Goal: Transaction & Acquisition: Purchase product/service

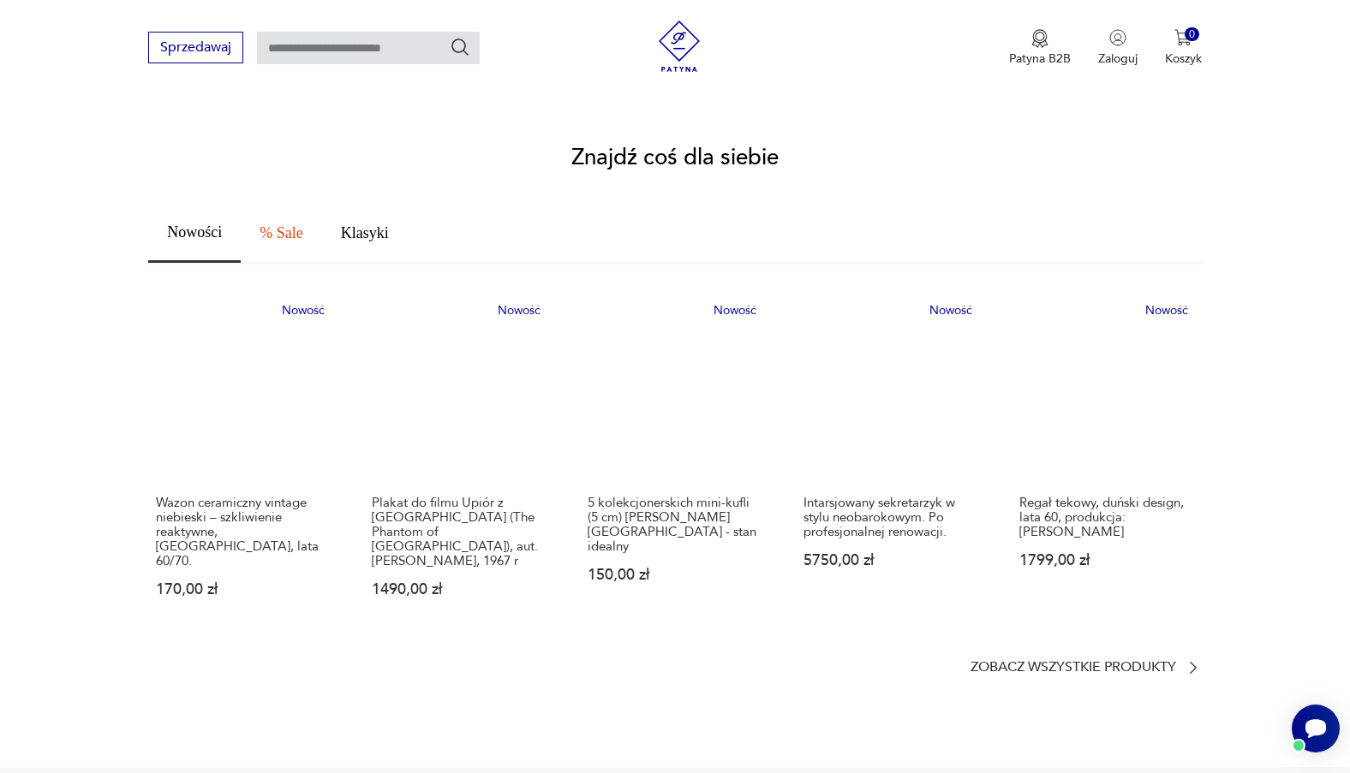
scroll to position [1058, 0]
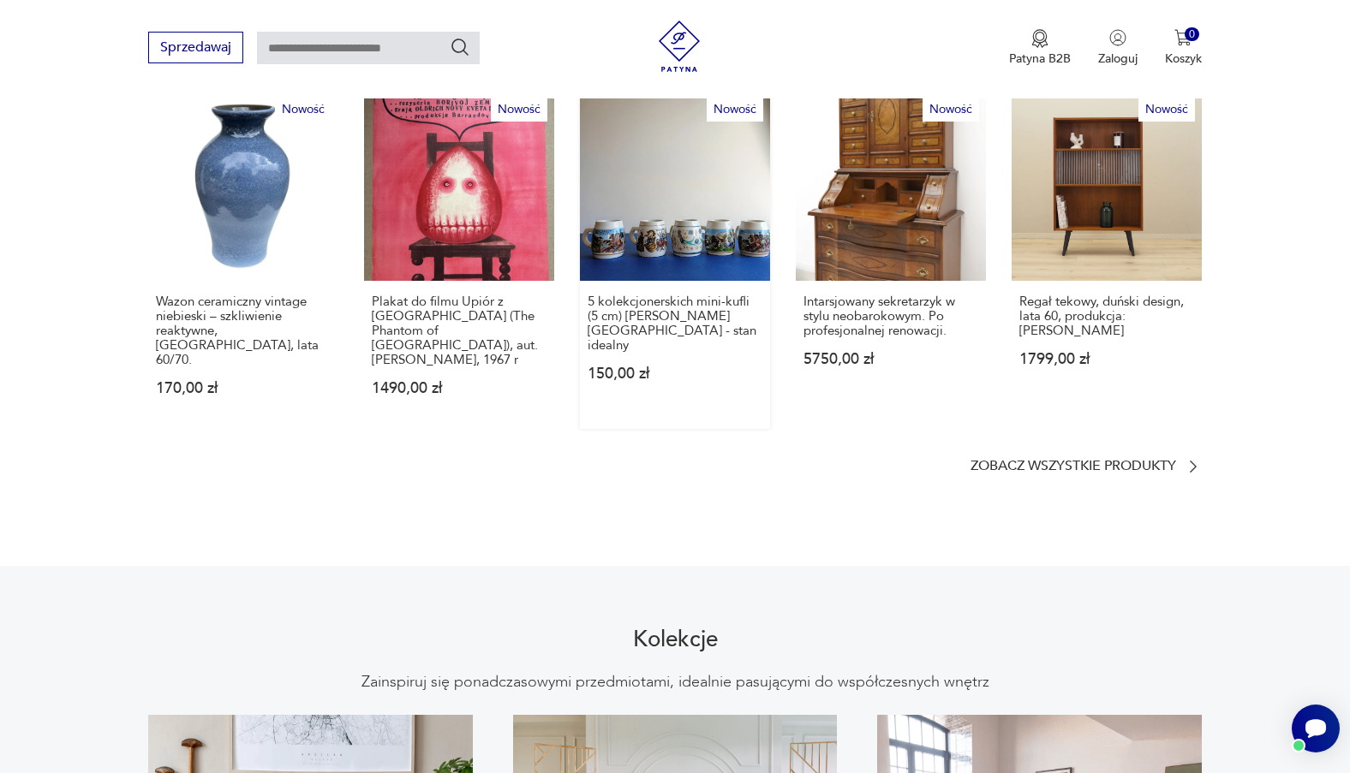
click at [702, 182] on link "Nowość 5 kolekcjonerskich mini-kufli (5 cm) [PERSON_NAME] [GEOGRAPHIC_DATA] - s…" at bounding box center [675, 260] width 190 height 338
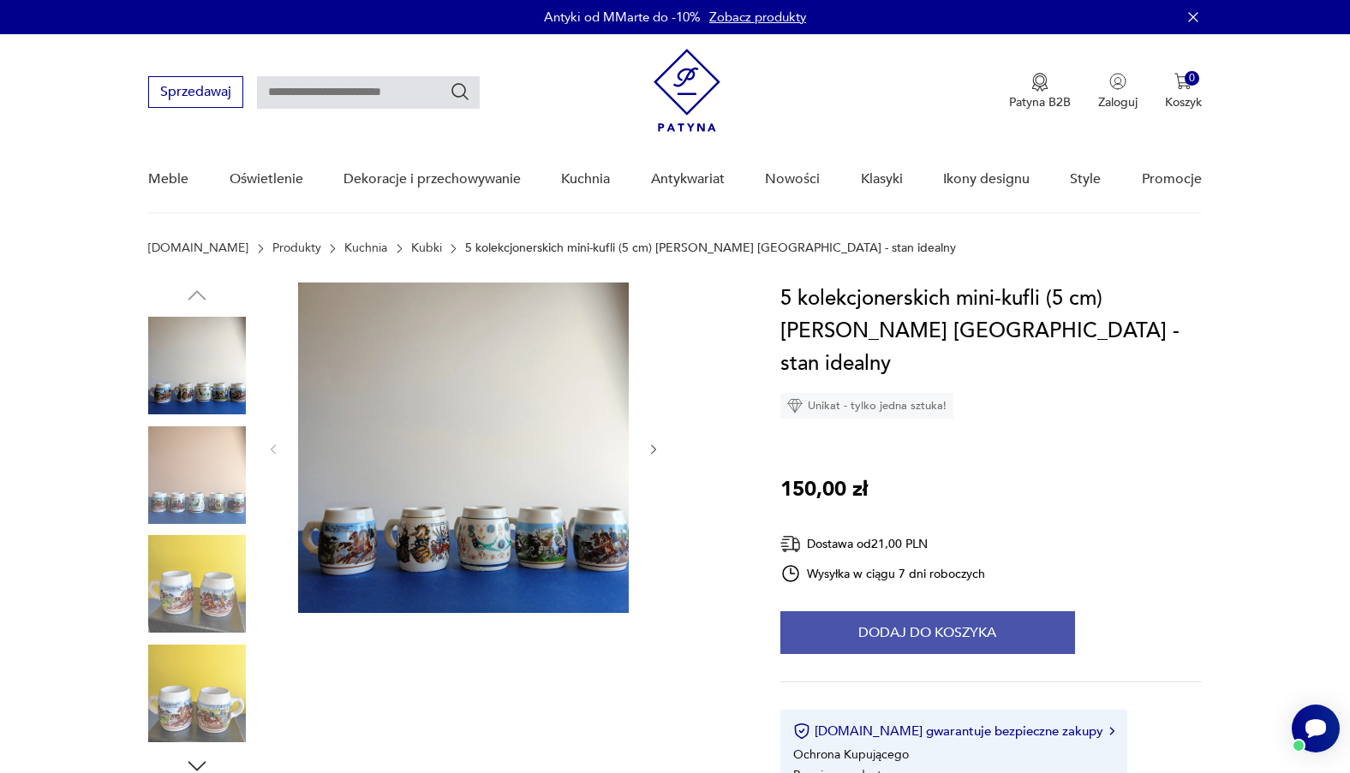
click at [939, 611] on button "Dodaj do koszyka" at bounding box center [927, 632] width 295 height 43
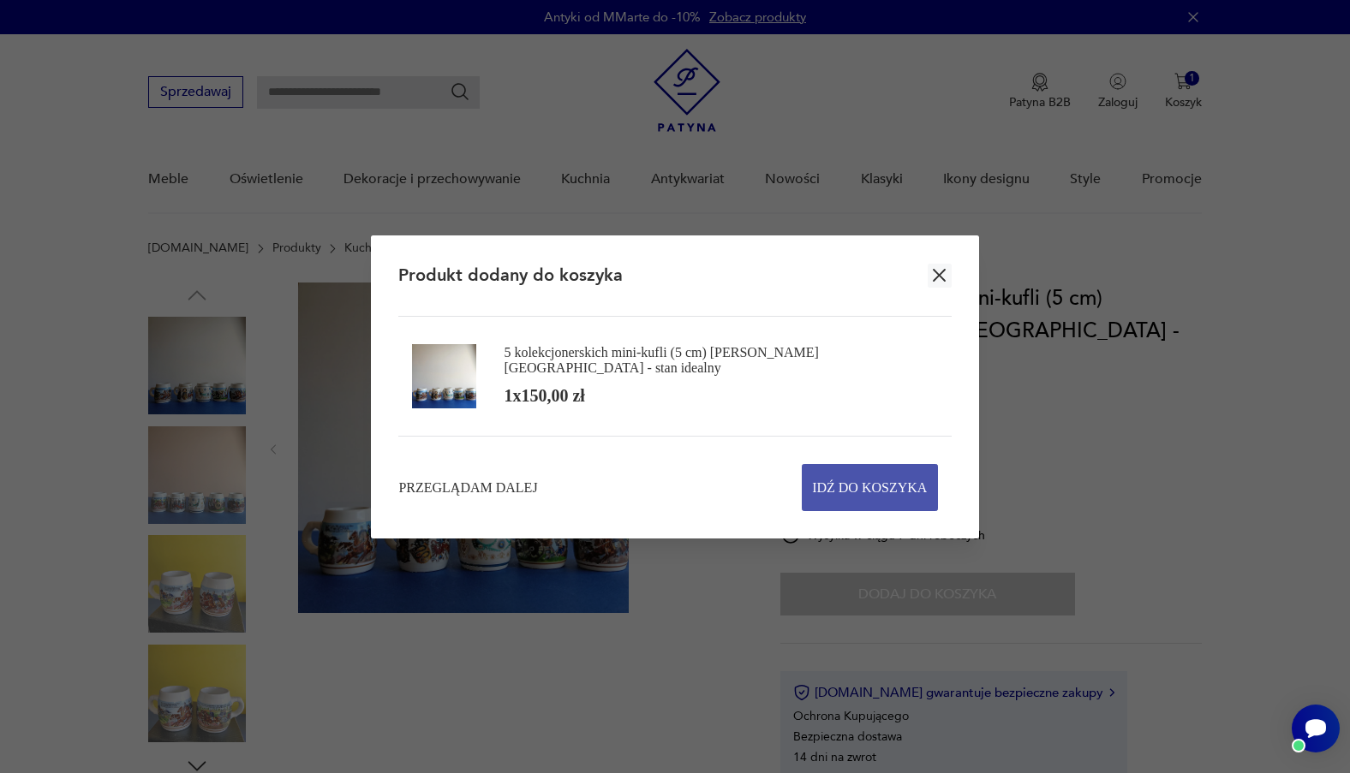
click at [862, 479] on span "Idź do koszyka" at bounding box center [869, 487] width 115 height 45
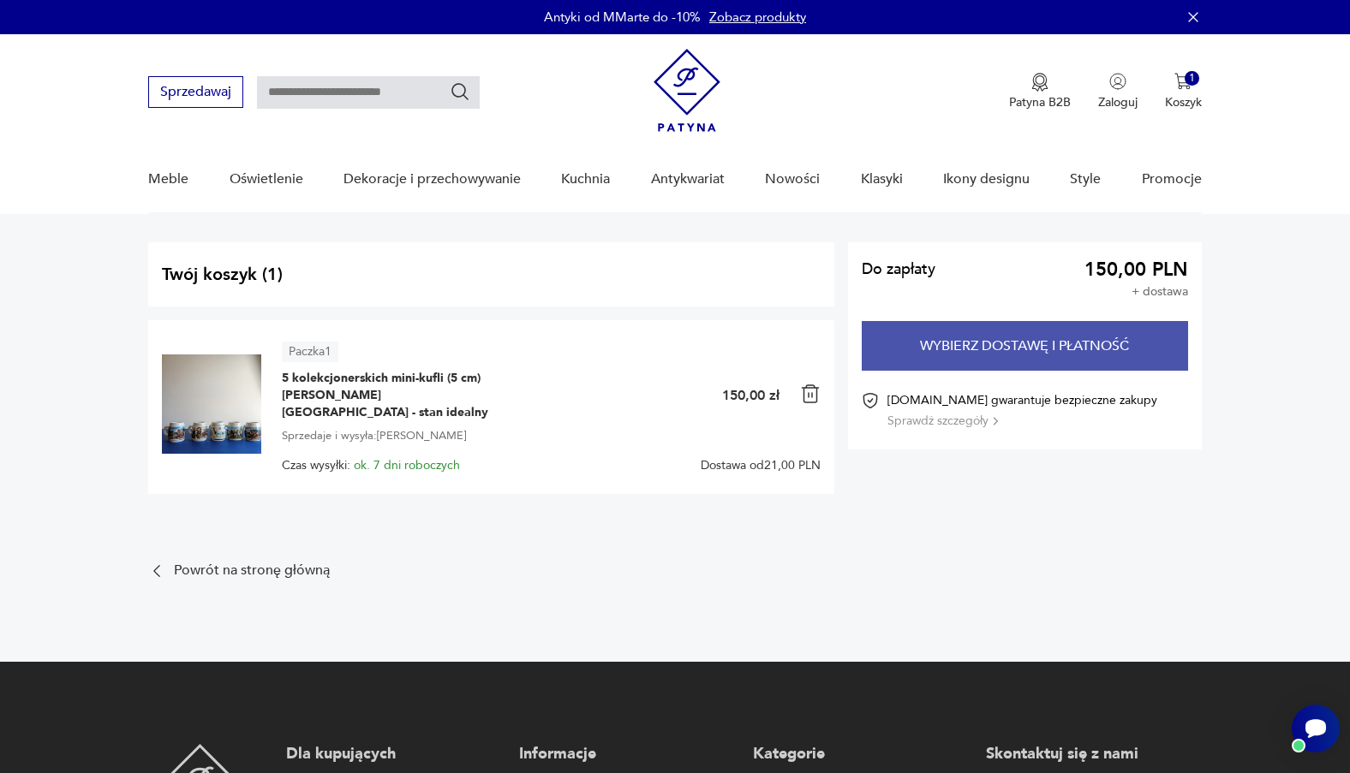
click at [1048, 346] on button "Wybierz dostawę i płatność" at bounding box center [1024, 346] width 326 height 50
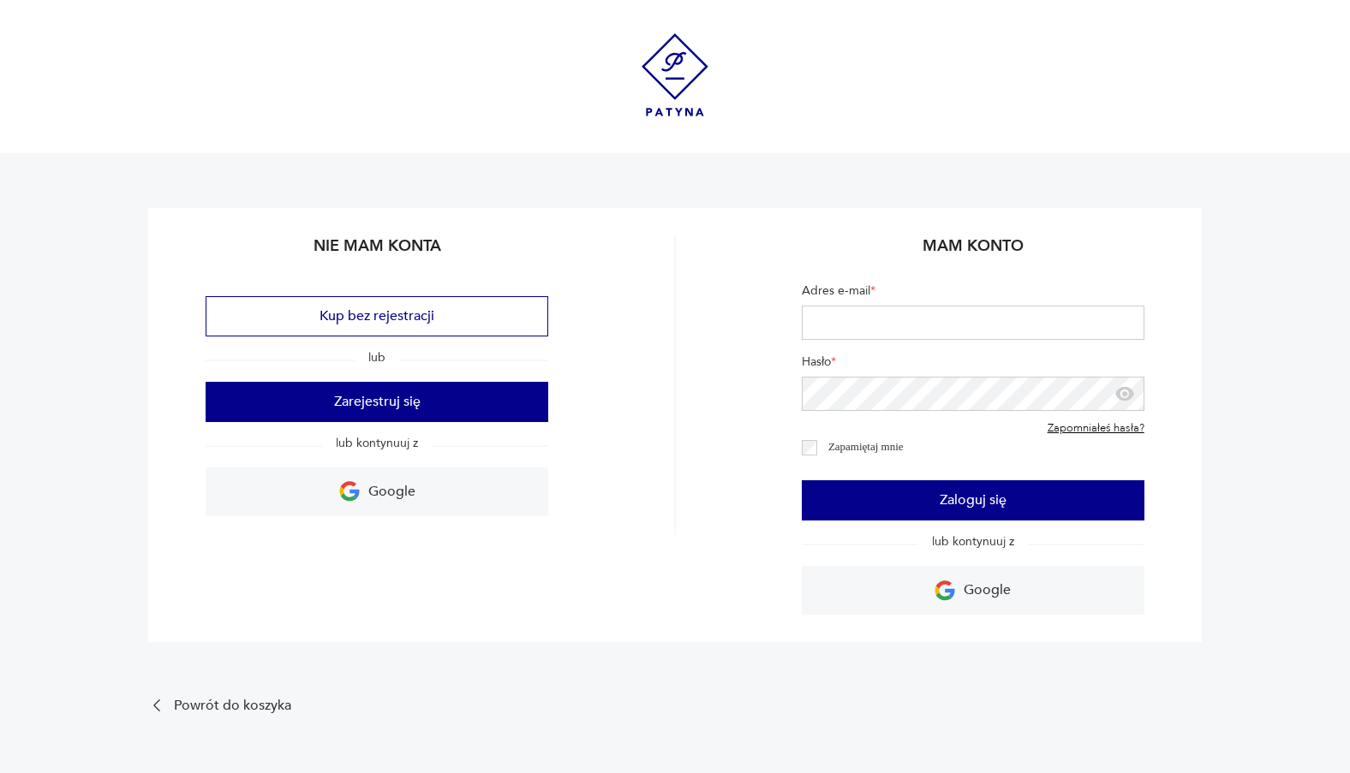
click at [667, 74] on img at bounding box center [674, 74] width 67 height 83
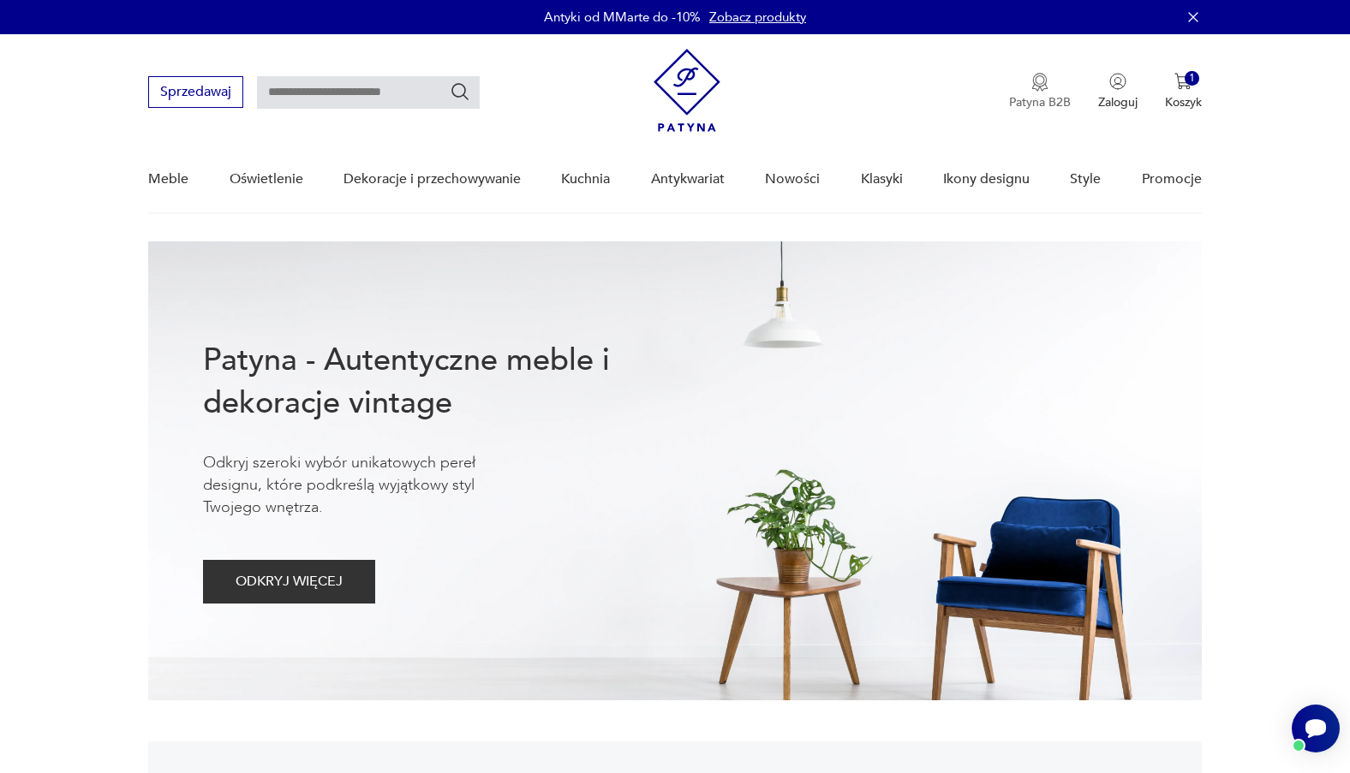
click at [1034, 98] on p "Patyna B2B" at bounding box center [1040, 102] width 62 height 16
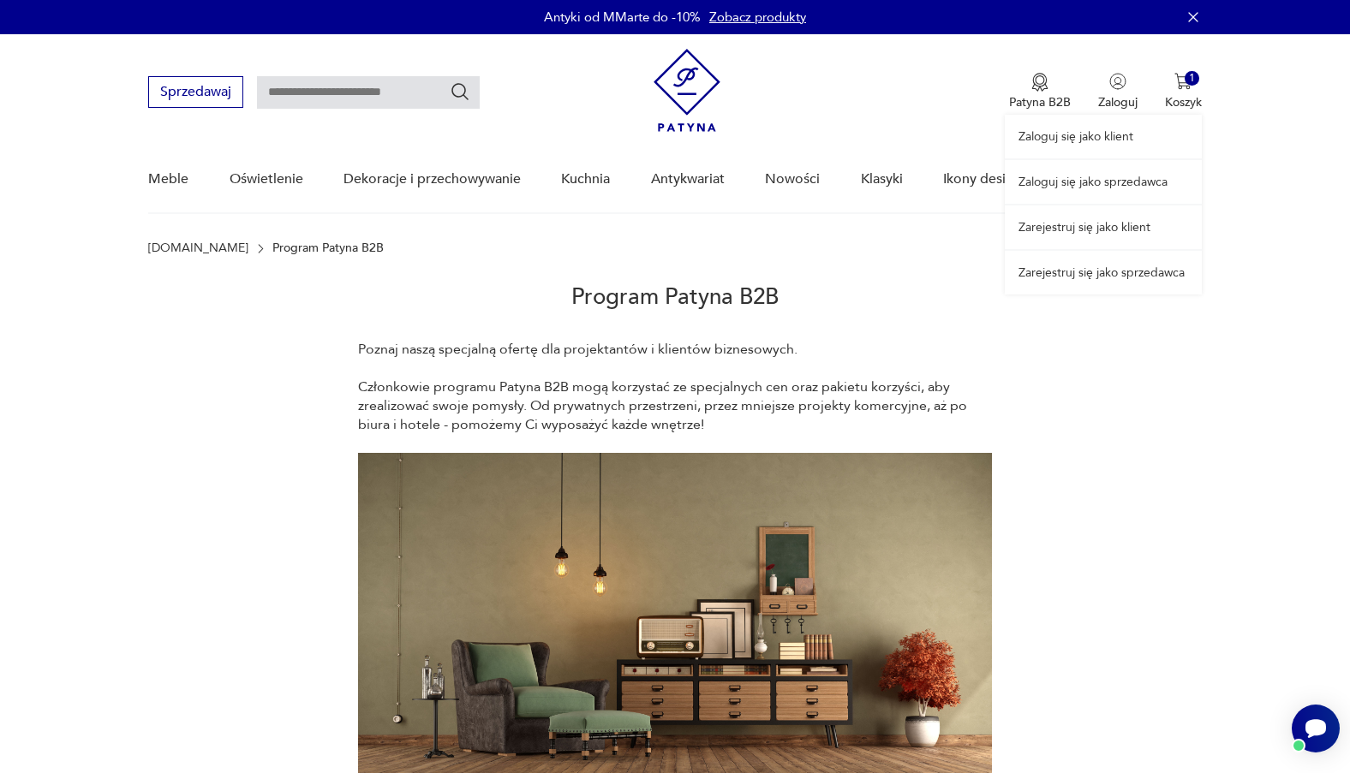
click at [1092, 140] on link "Zaloguj się jako klient" at bounding box center [1102, 137] width 197 height 44
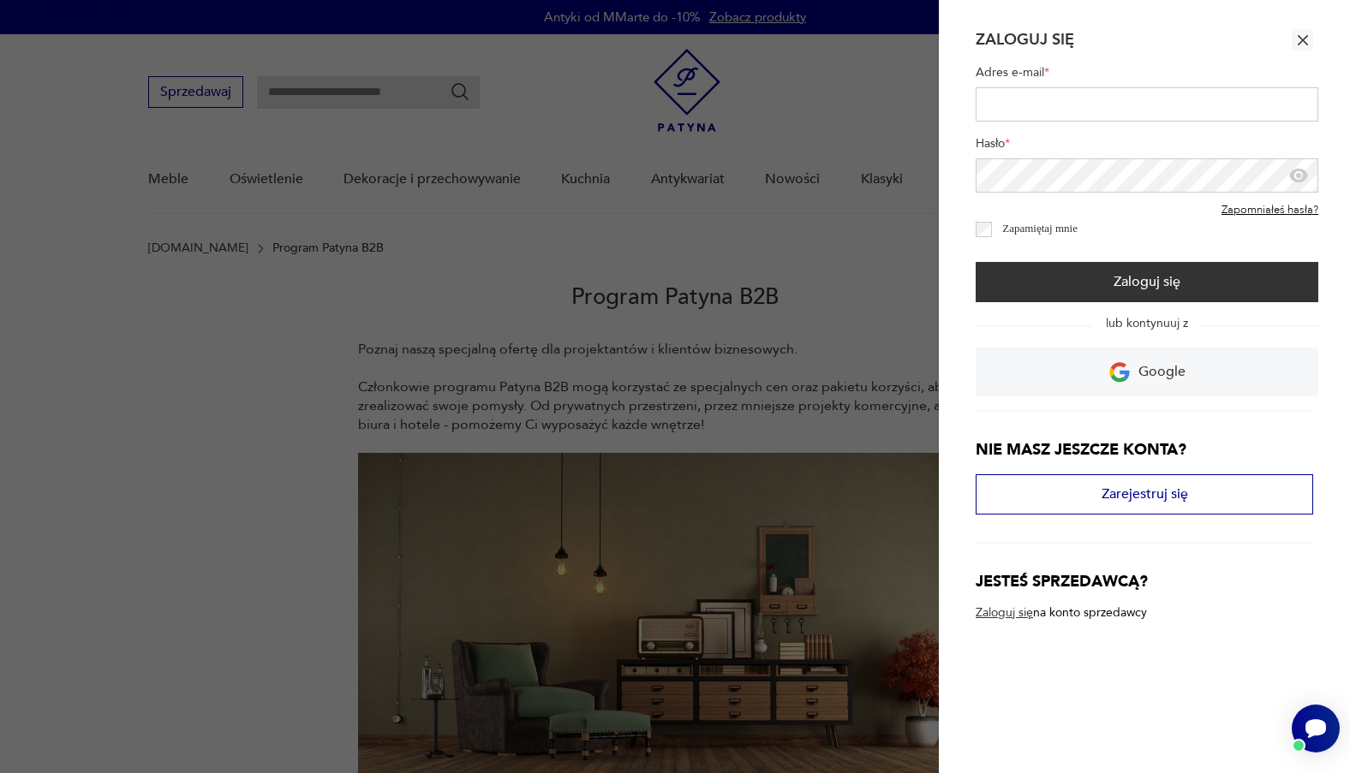
click at [1308, 39] on icon "button" at bounding box center [1302, 40] width 17 height 17
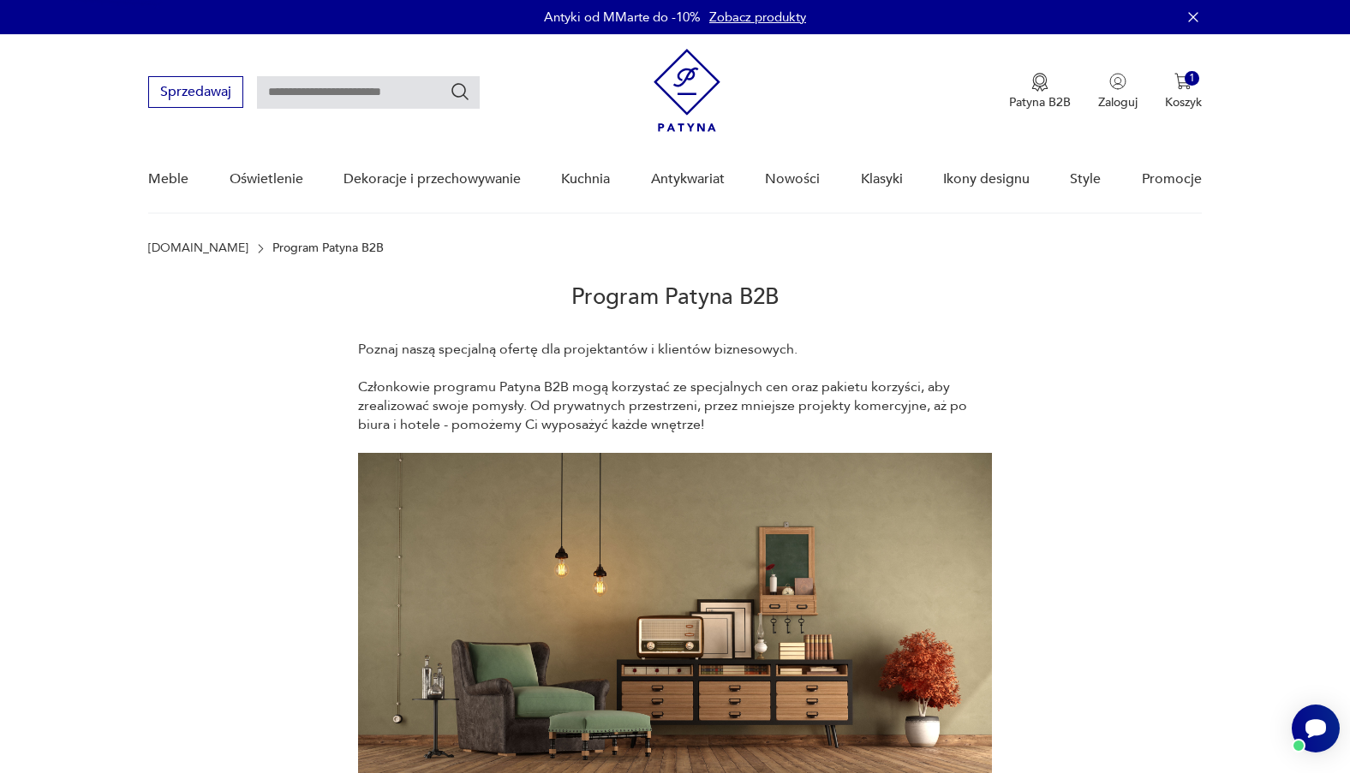
click at [698, 92] on img at bounding box center [686, 90] width 67 height 83
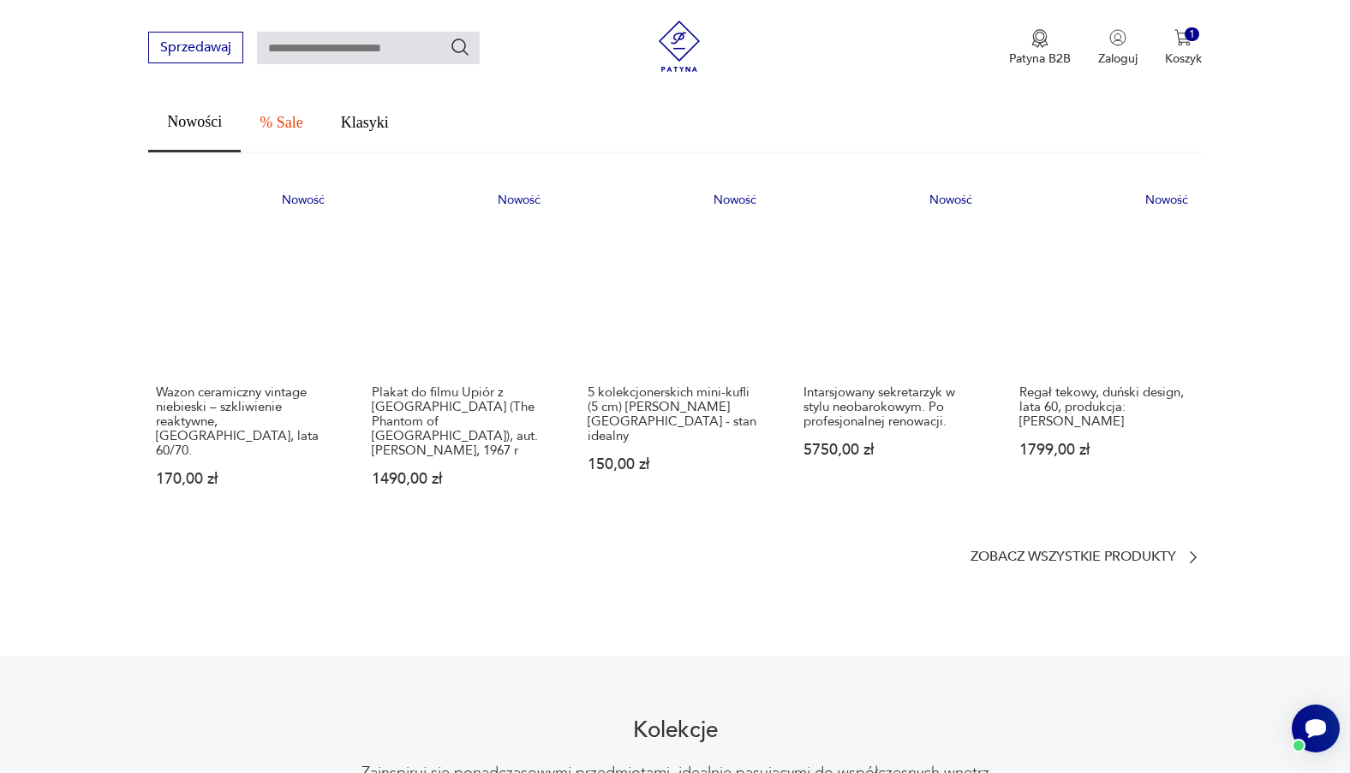
scroll to position [978, 0]
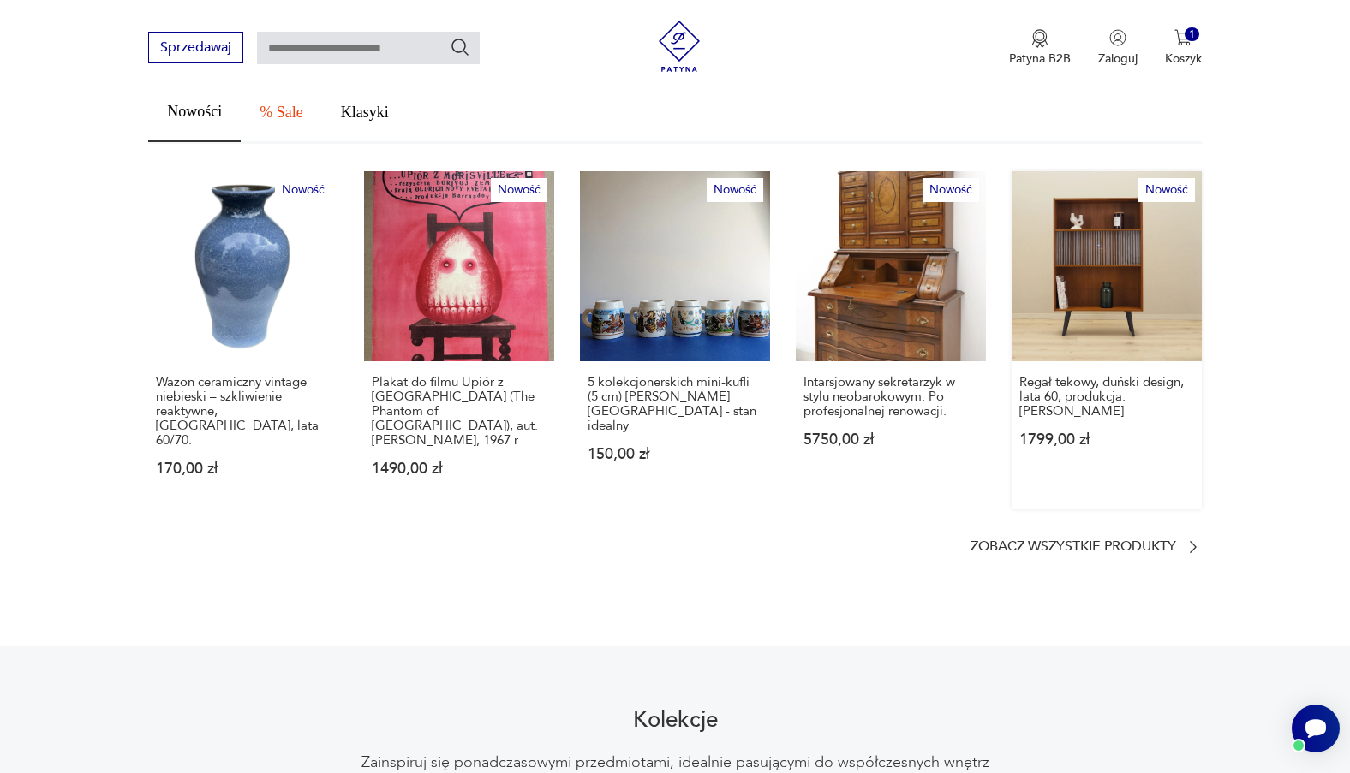
click at [1125, 256] on link "Nowość Regał tekowy, duński design, lata 60, produkcja: Dania 1799,00 zł" at bounding box center [1106, 340] width 190 height 338
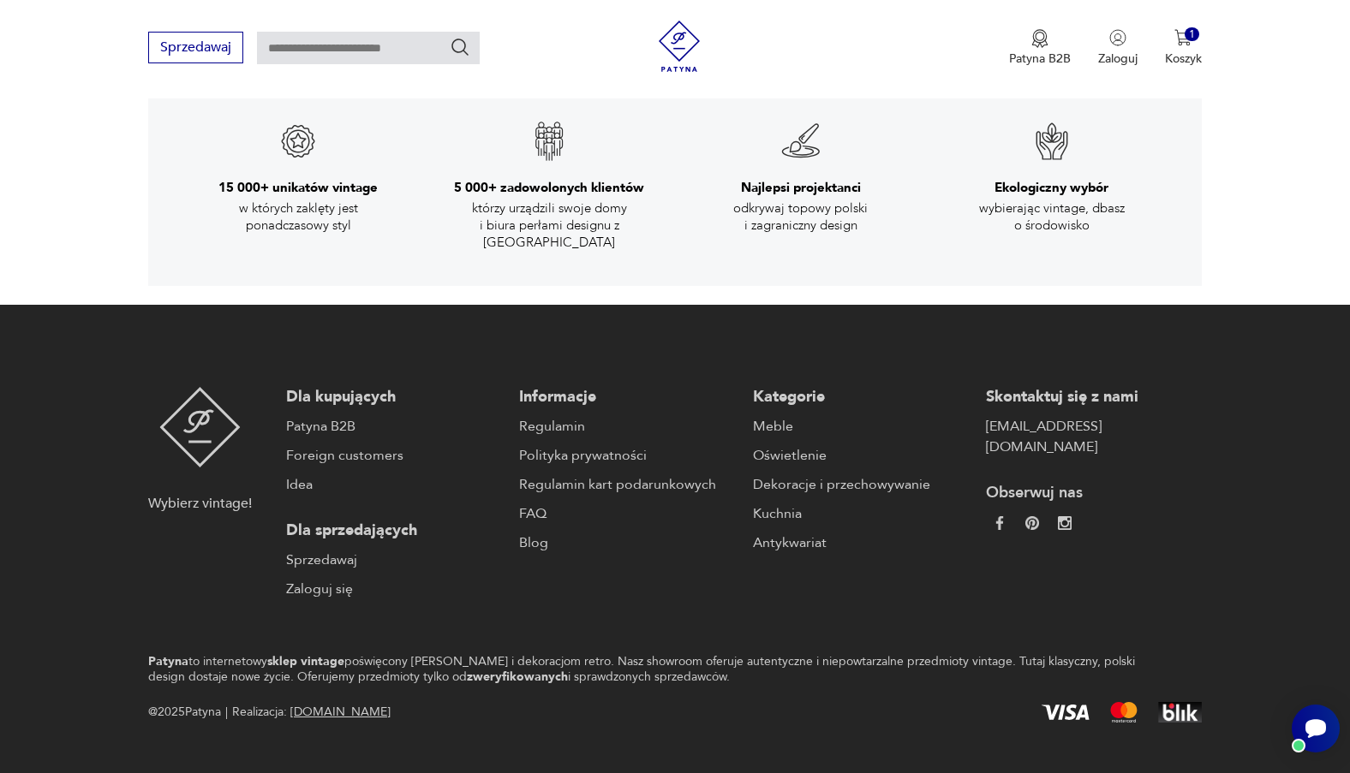
scroll to position [2858, 0]
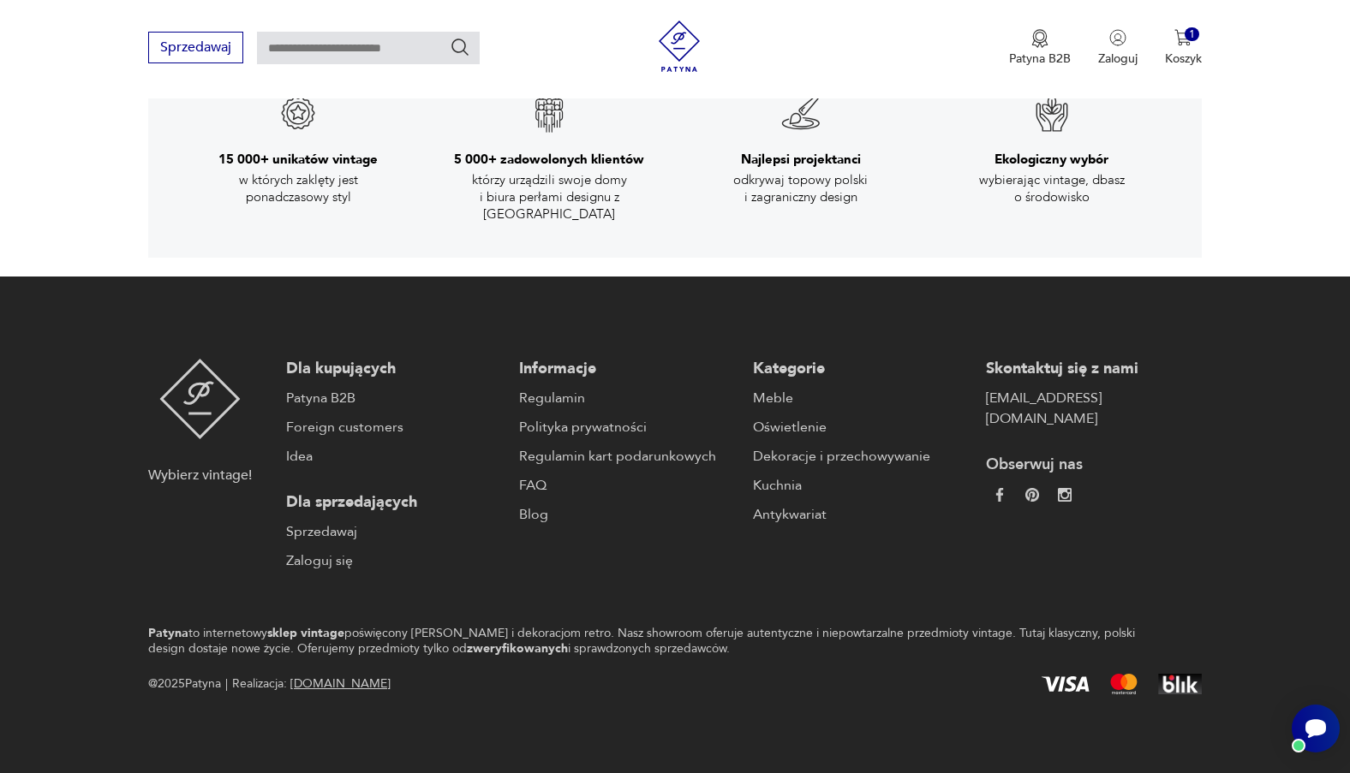
click at [330, 682] on link "[DOMAIN_NAME]" at bounding box center [340, 684] width 100 height 16
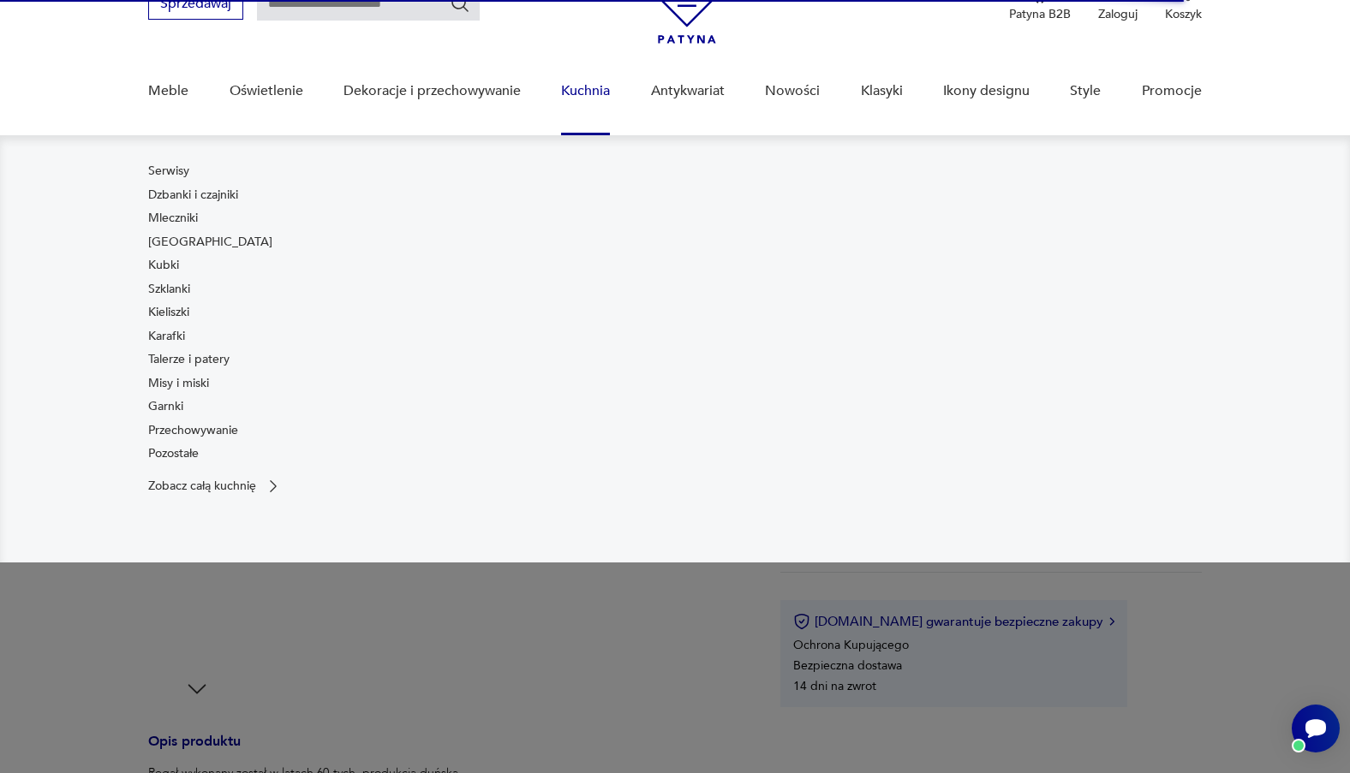
scroll to position [0, 0]
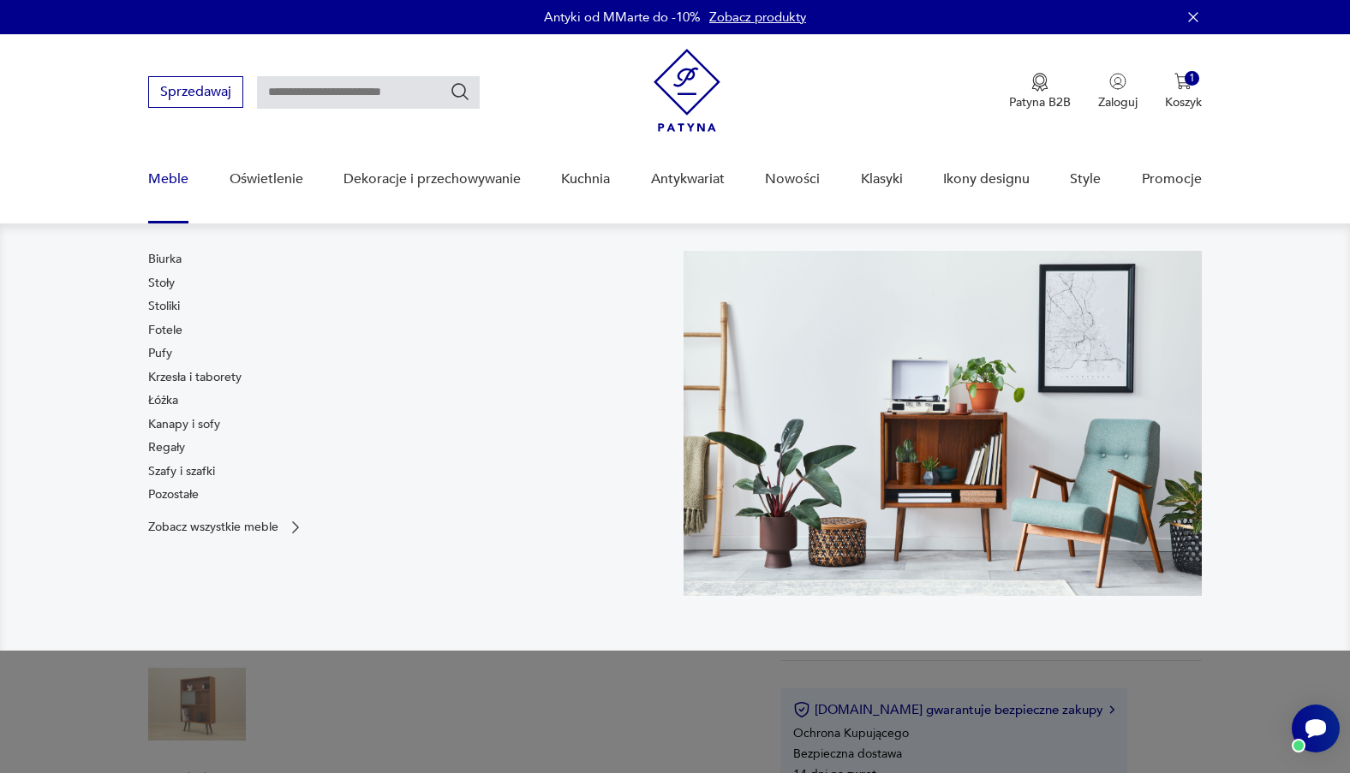
click at [173, 178] on link "Meble" at bounding box center [168, 179] width 40 height 66
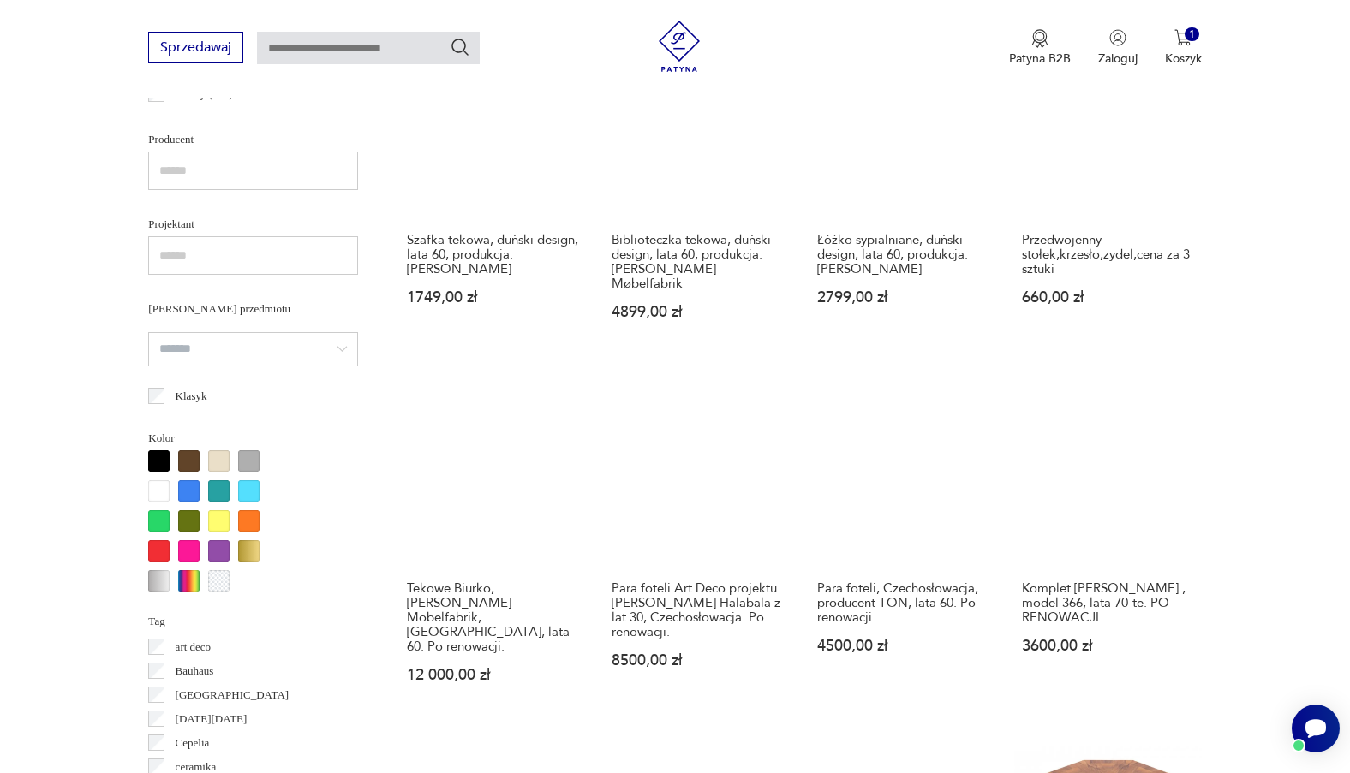
scroll to position [2008, 0]
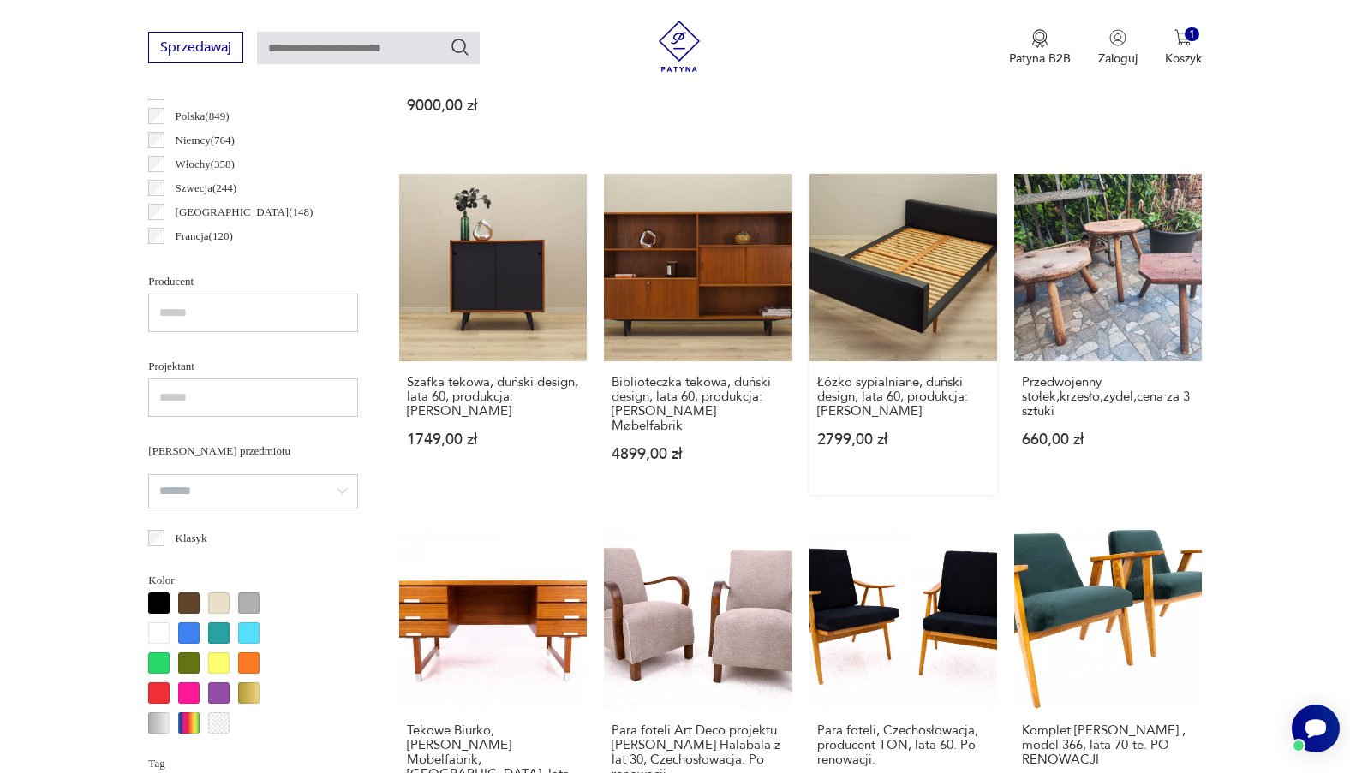
click at [836, 244] on link "Łóżko sypialniane, duński design, lata 60, produkcja: Dania 2799,00 zł" at bounding box center [903, 334] width 188 height 321
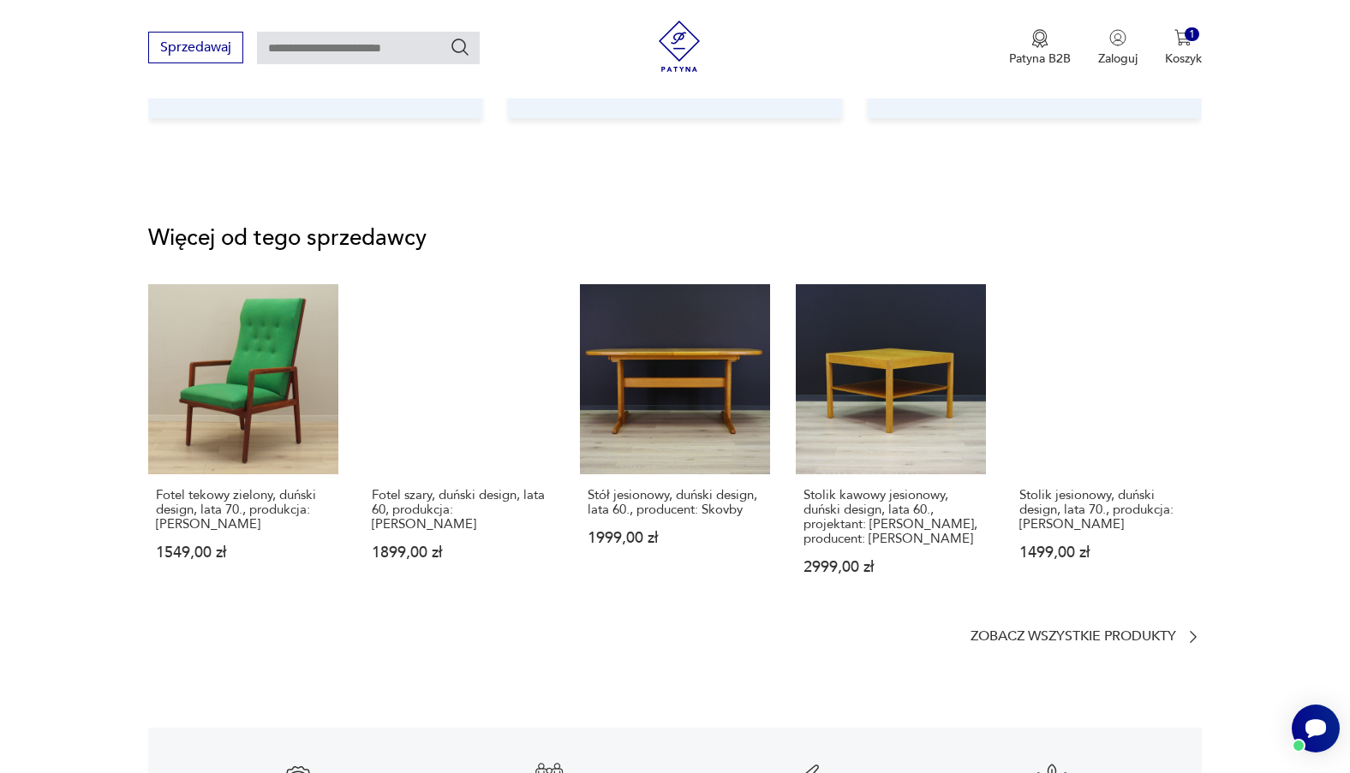
scroll to position [2274, 0]
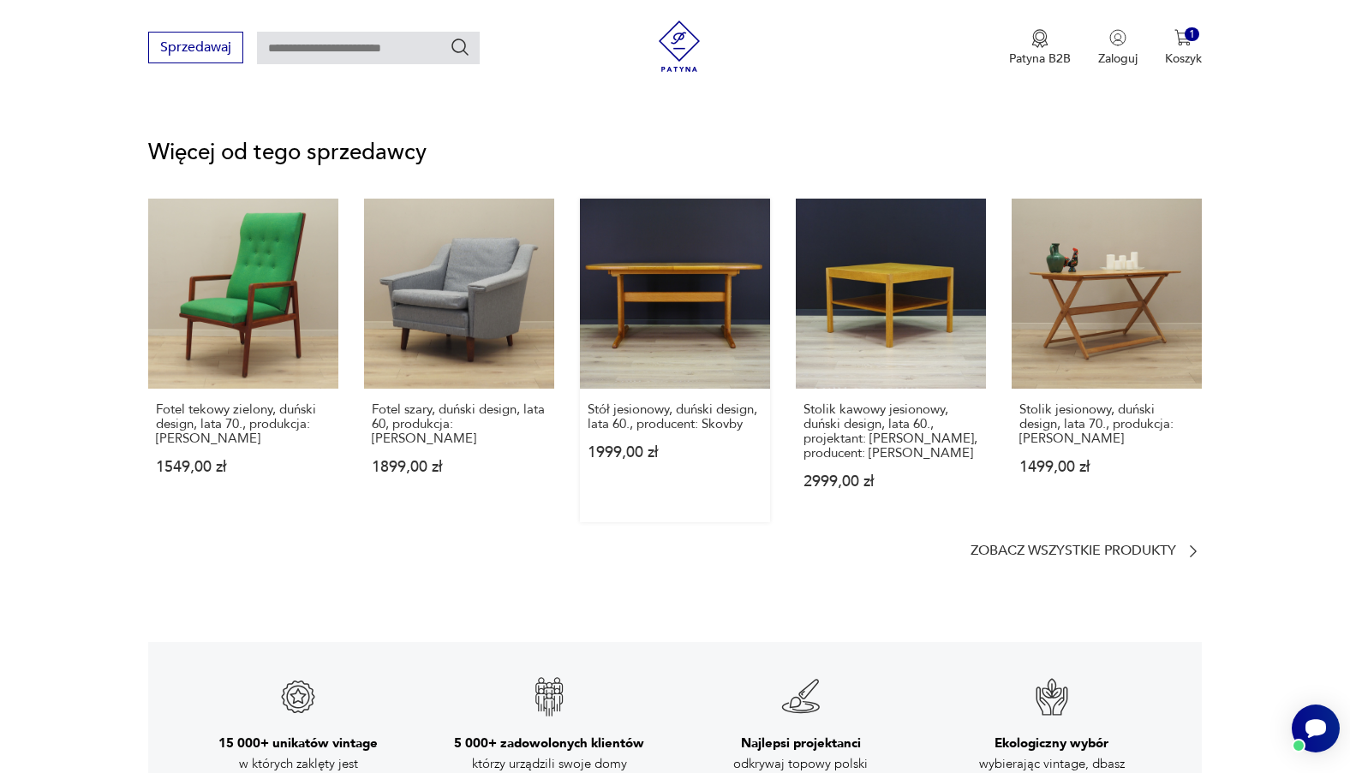
click at [730, 312] on link "Stół jesionowy, duński design, lata 60., producent: Skovby 1999,00 zł" at bounding box center [675, 361] width 190 height 324
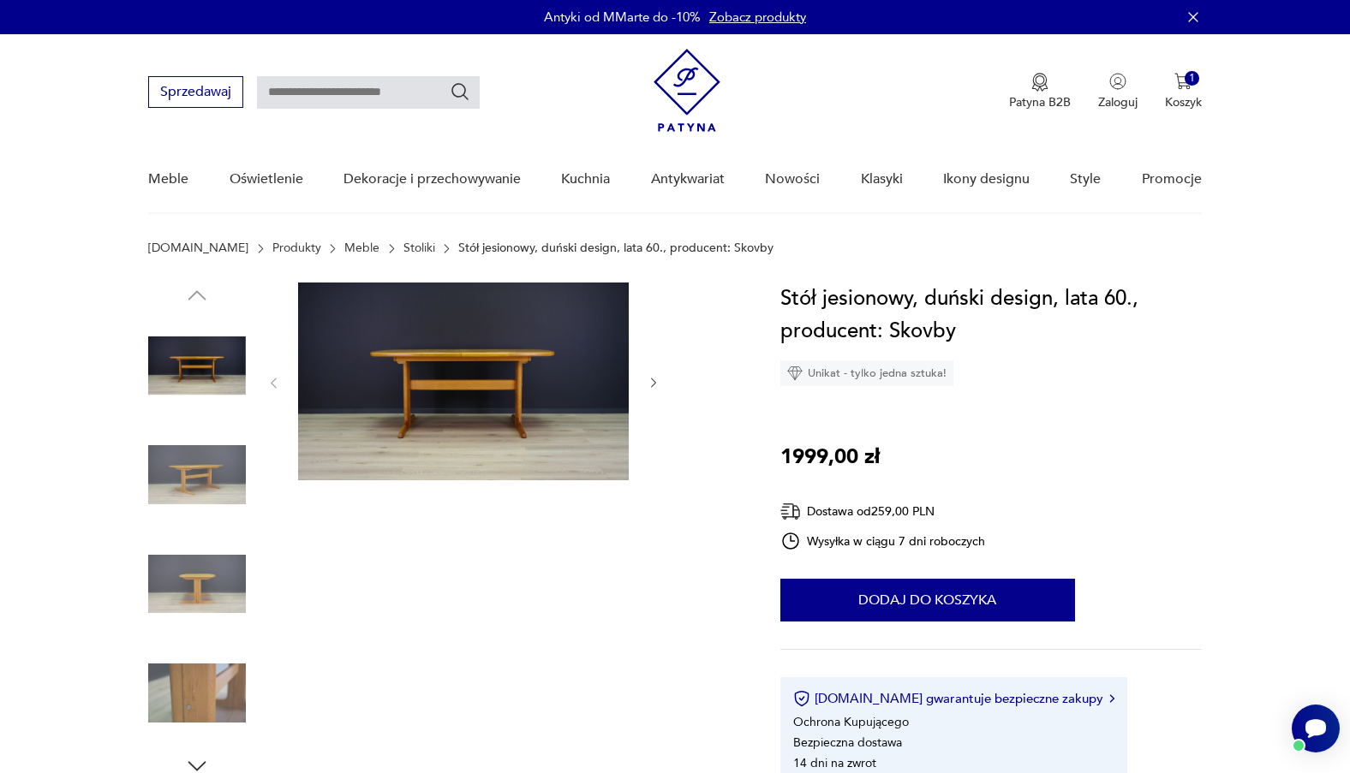
click at [659, 383] on icon "button" at bounding box center [654, 383] width 15 height 15
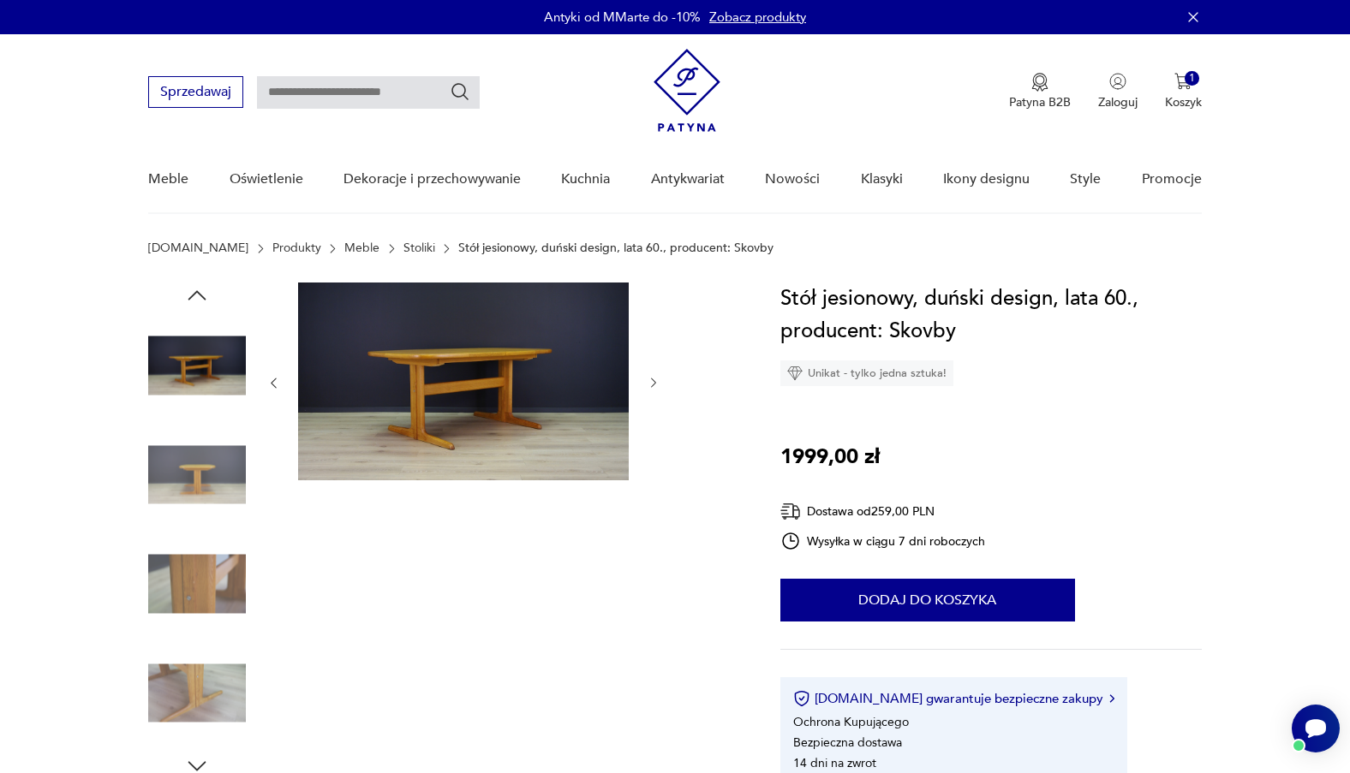
click at [653, 384] on icon "button" at bounding box center [654, 383] width 15 height 15
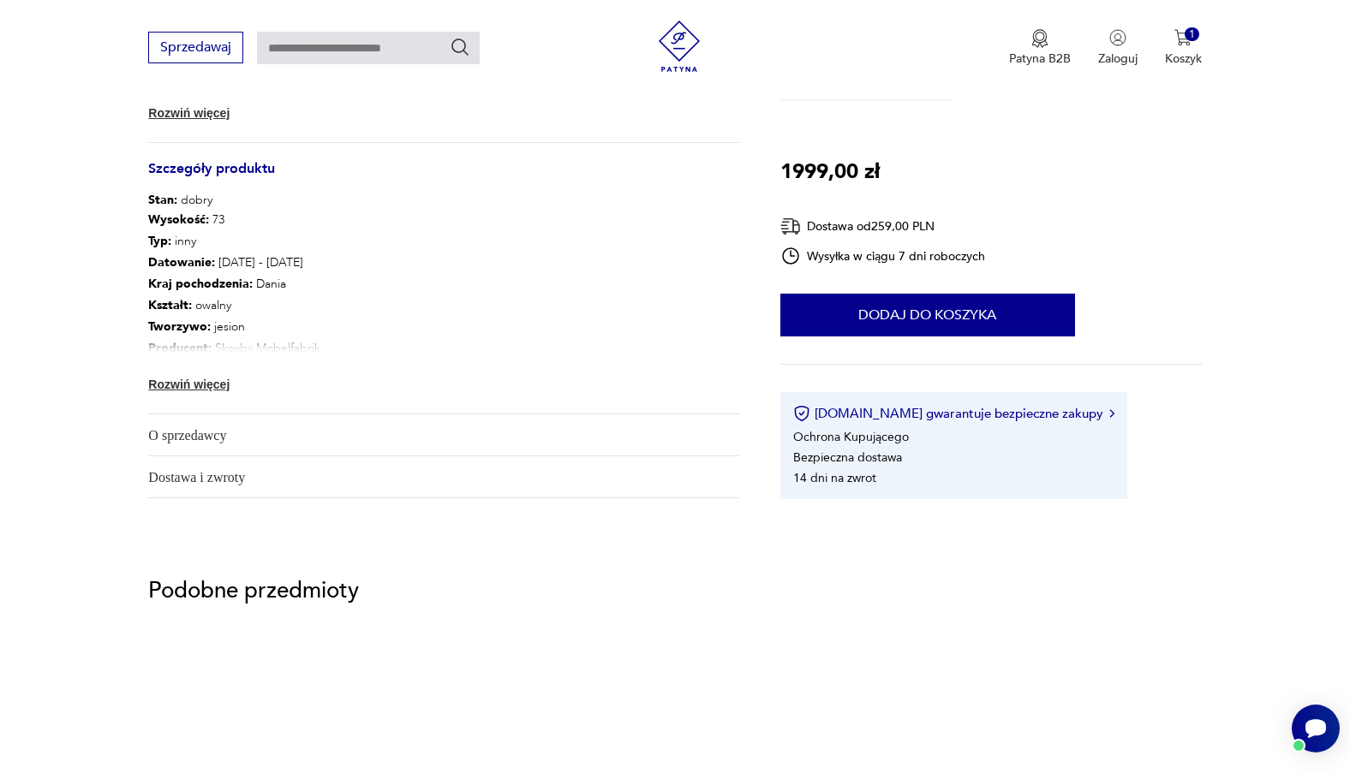
scroll to position [1191, 0]
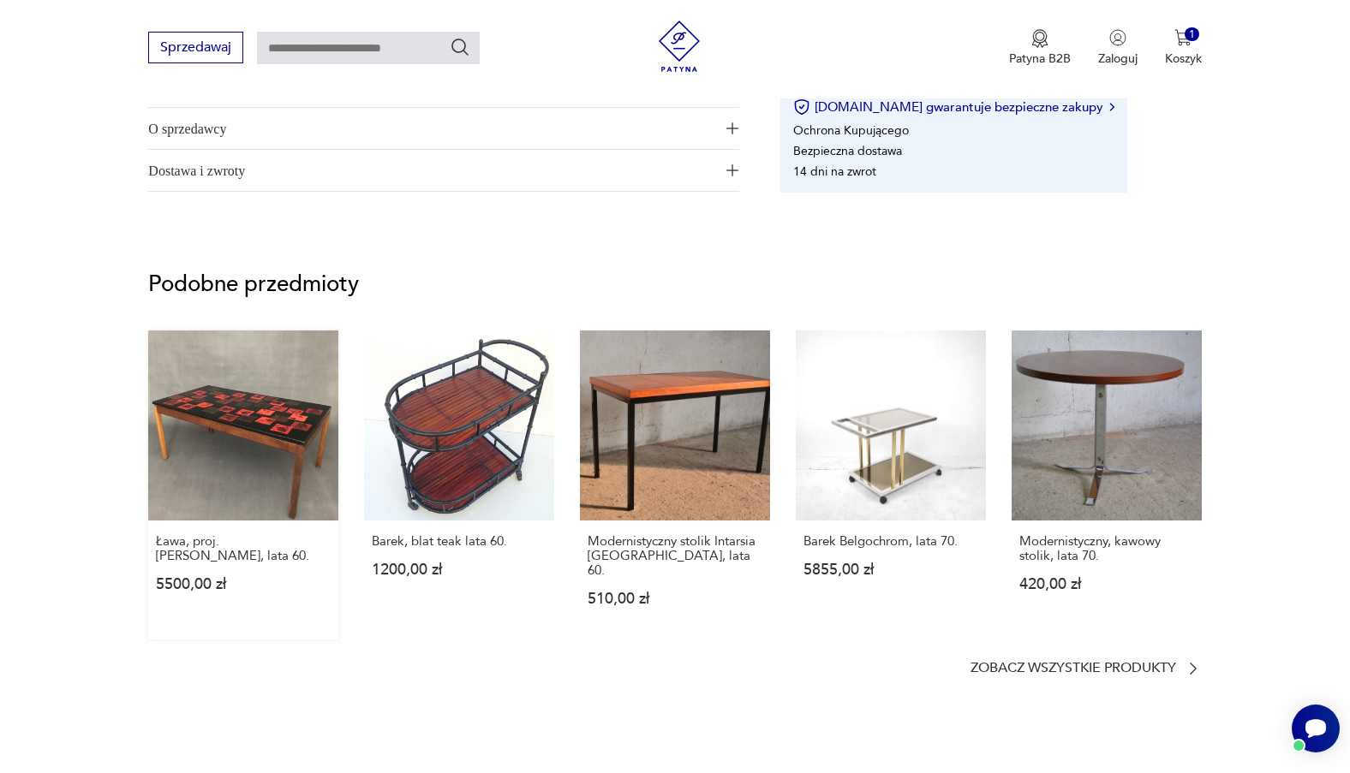
click at [227, 443] on link "Ława, proj. Algot P. Törneman, lata 60. 5500,00 zł" at bounding box center [243, 485] width 190 height 309
